Goal: Task Accomplishment & Management: Manage account settings

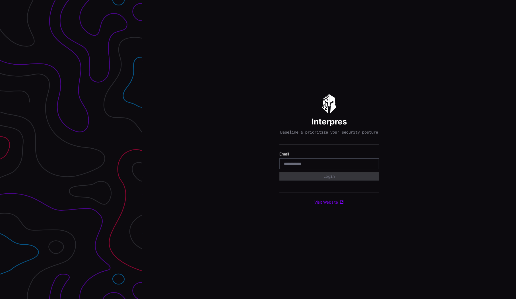
click at [307, 164] on input "email" at bounding box center [329, 163] width 91 height 5
type input "**********"
click at [323, 180] on button "Login" at bounding box center [330, 176] width 100 height 9
